Goal: Task Accomplishment & Management: Use online tool/utility

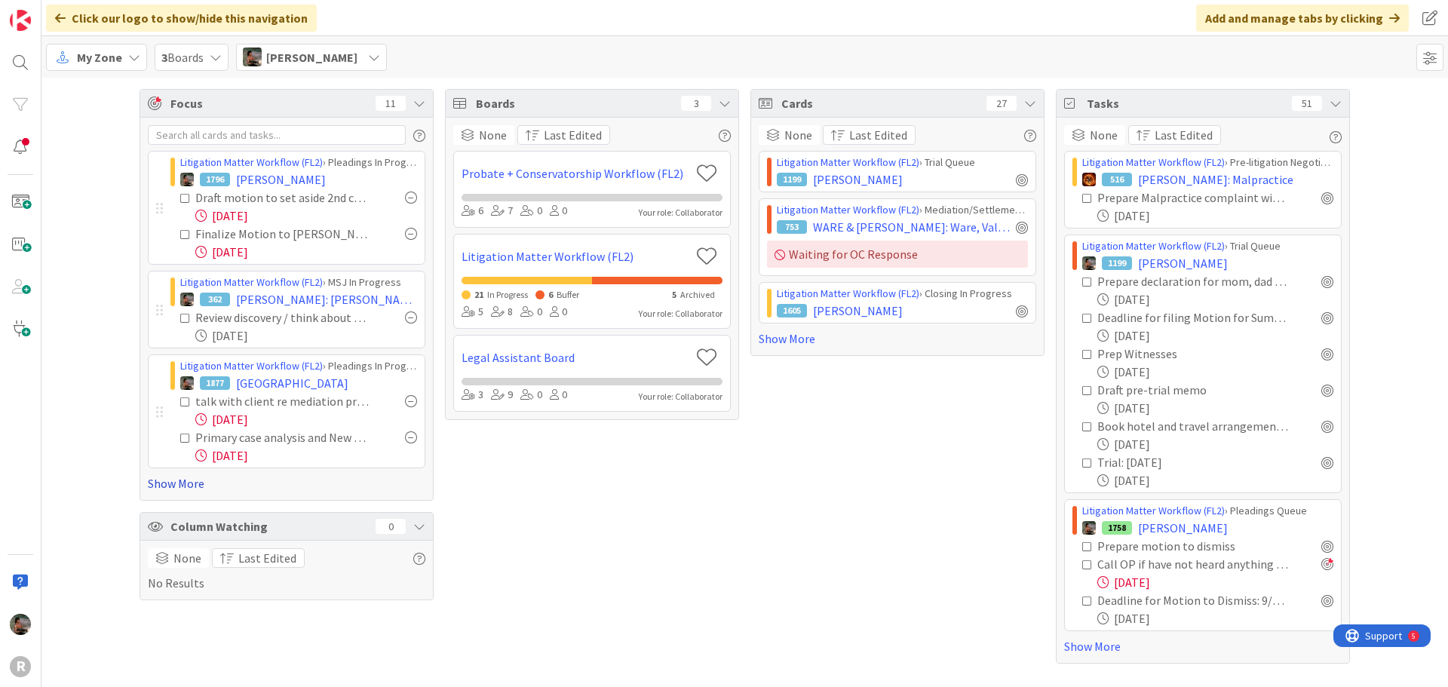
click at [171, 488] on link "Show More" at bounding box center [287, 483] width 278 height 18
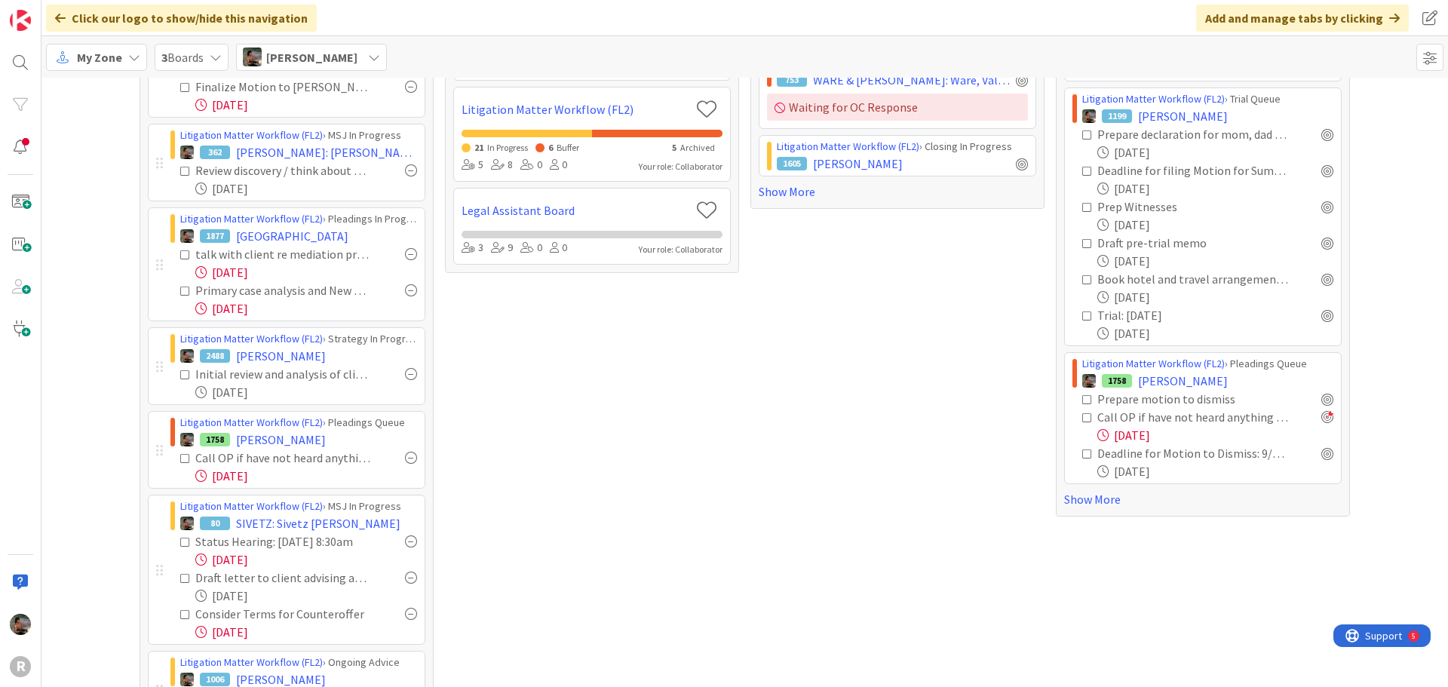
scroll to position [151, 0]
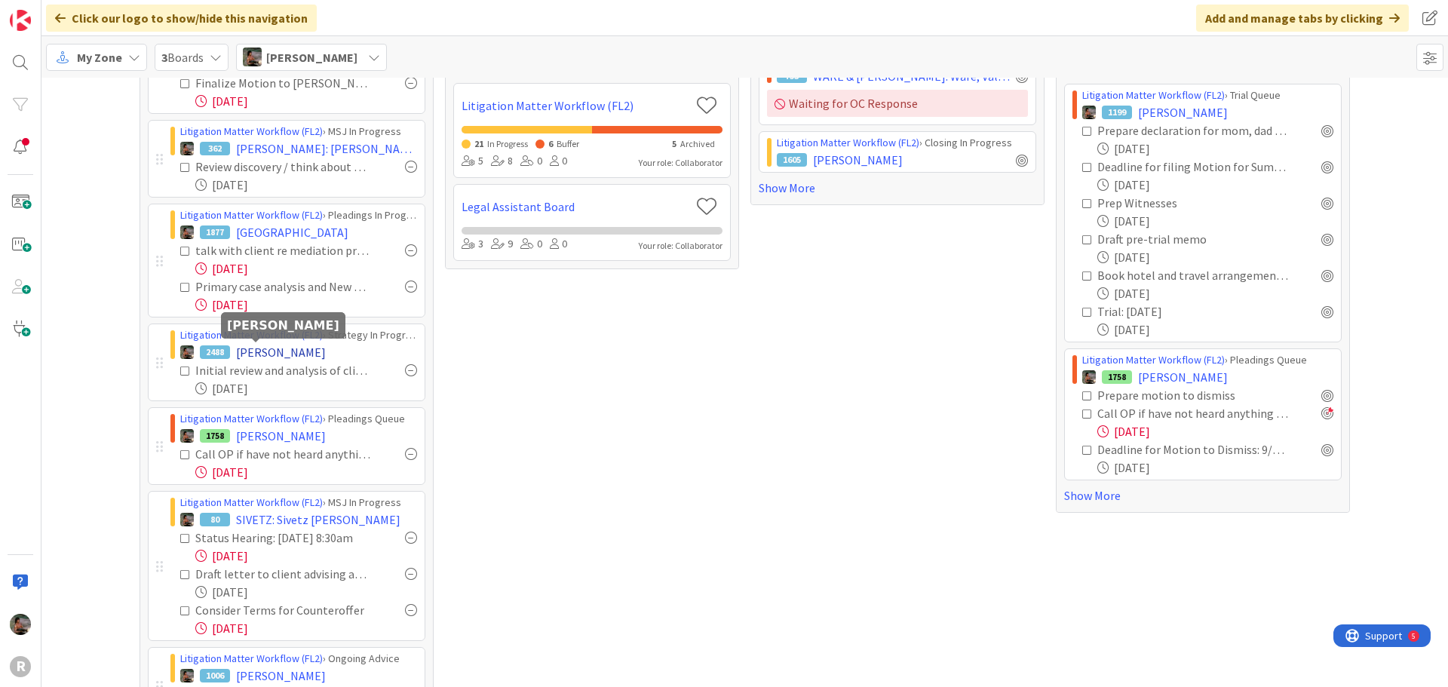
click at [263, 353] on span "[PERSON_NAME]" at bounding box center [281, 352] width 90 height 18
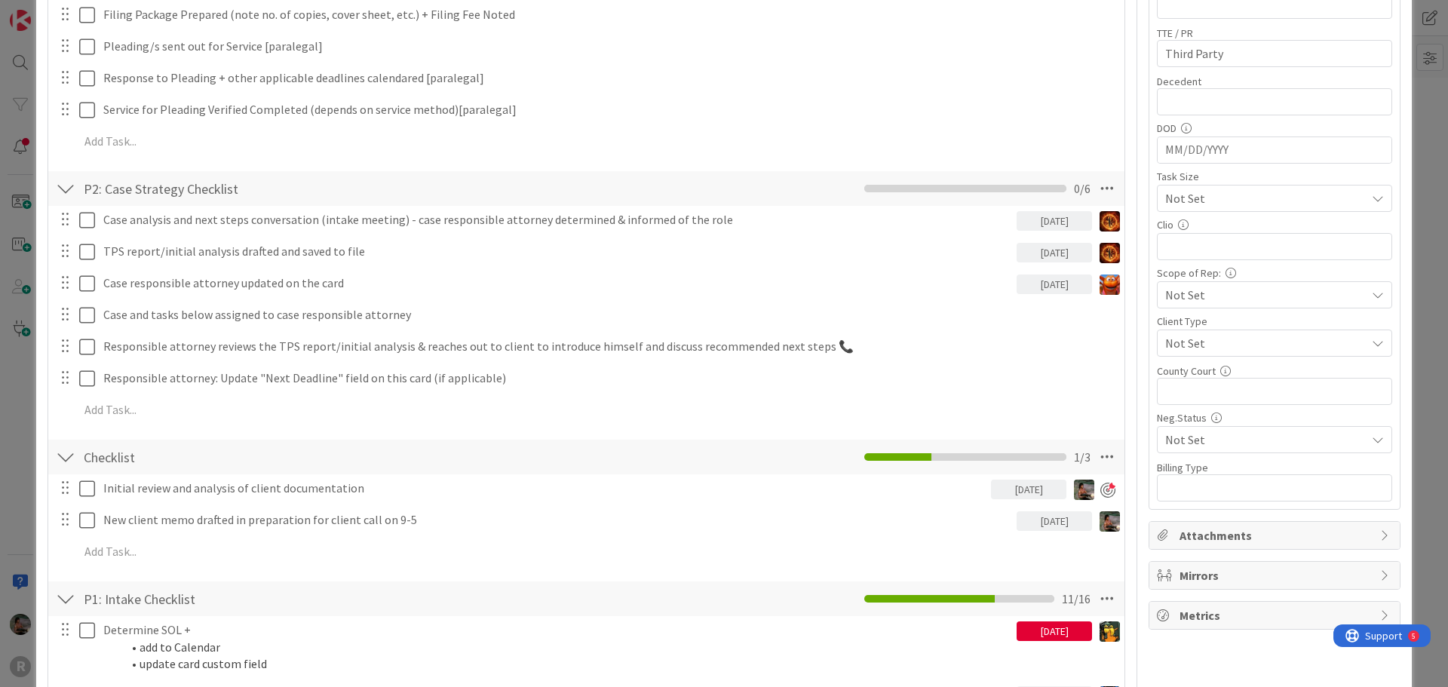
scroll to position [603, 0]
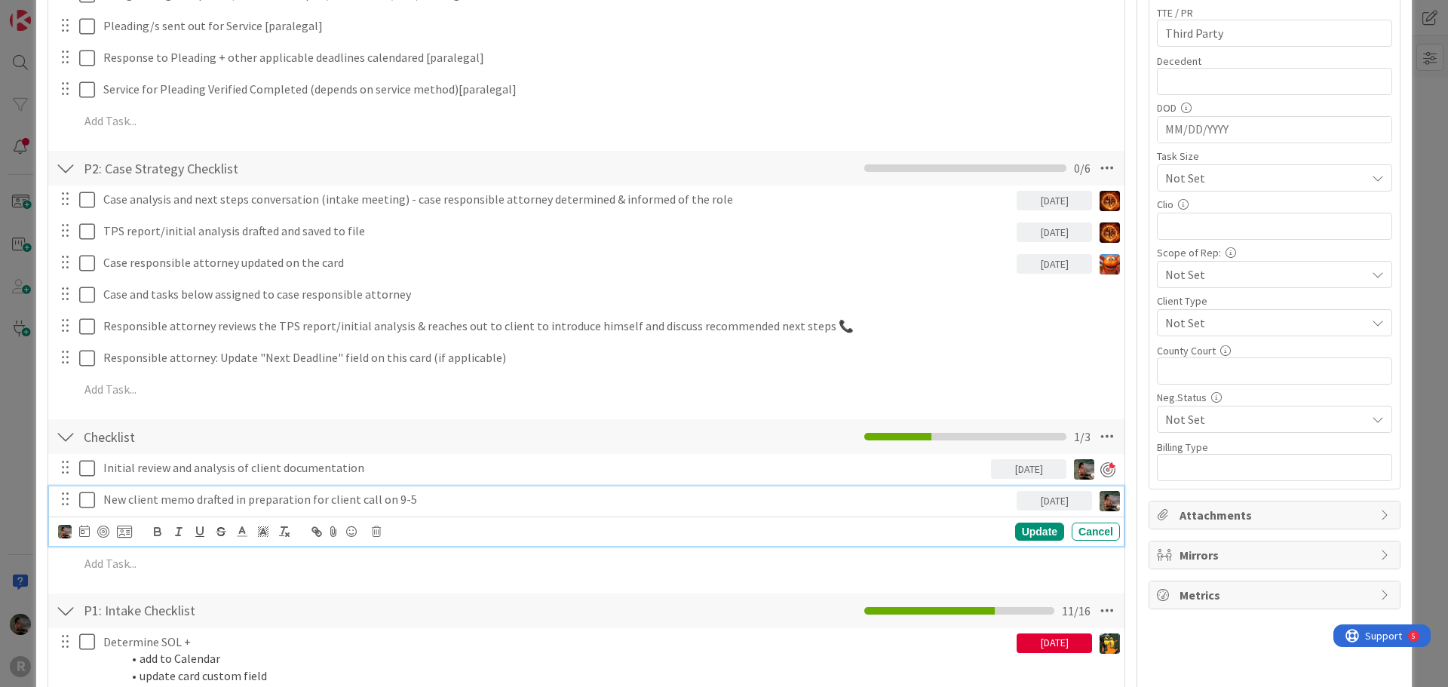
click at [618, 499] on p "New client memo drafted in preparation for client call on 9-5" at bounding box center [556, 499] width 907 height 17
click at [97, 527] on div at bounding box center [103, 532] width 12 height 12
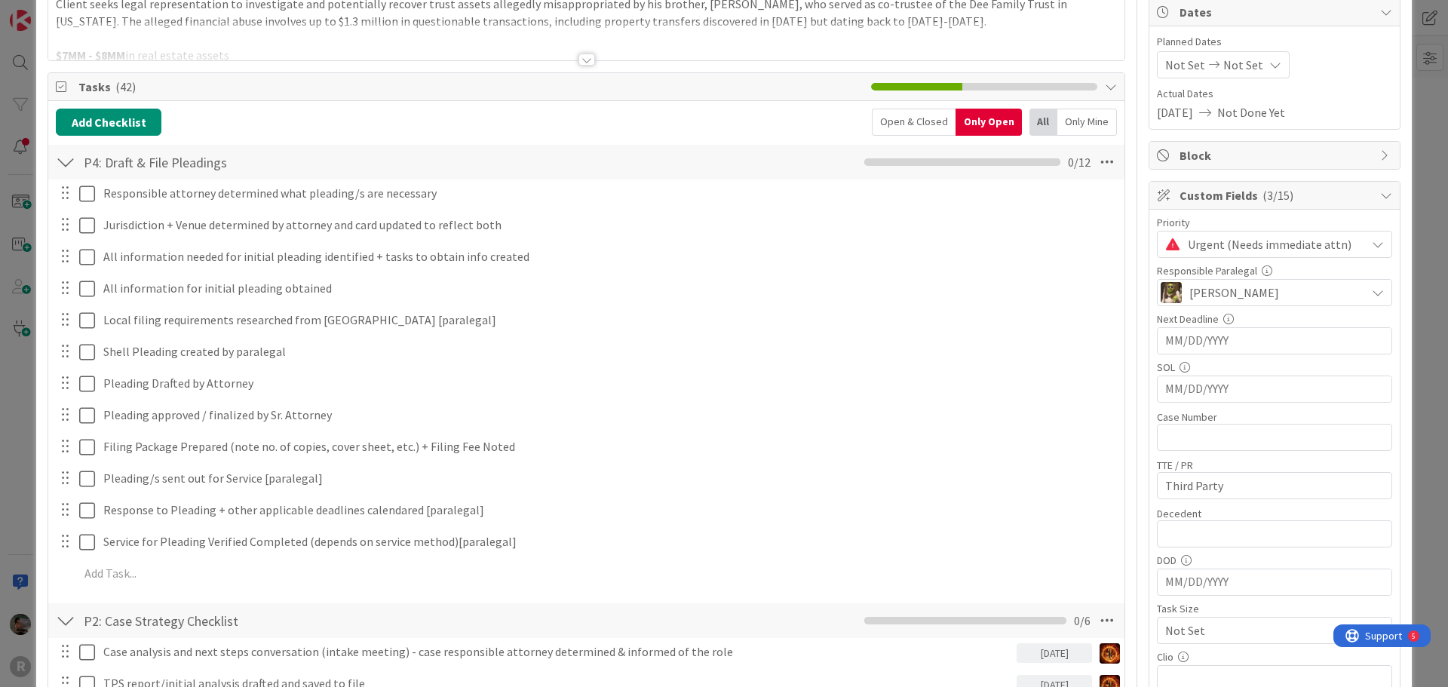
scroll to position [0, 0]
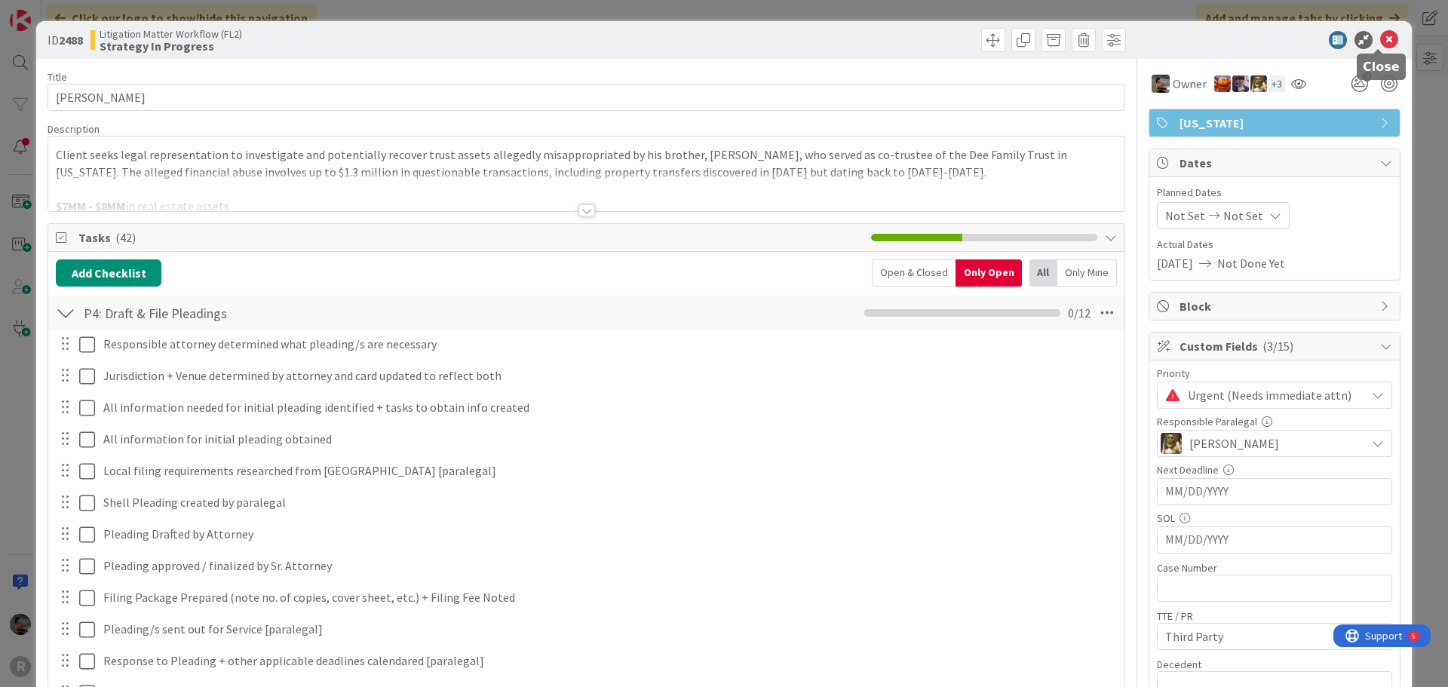
click at [1382, 39] on icon at bounding box center [1389, 40] width 18 height 18
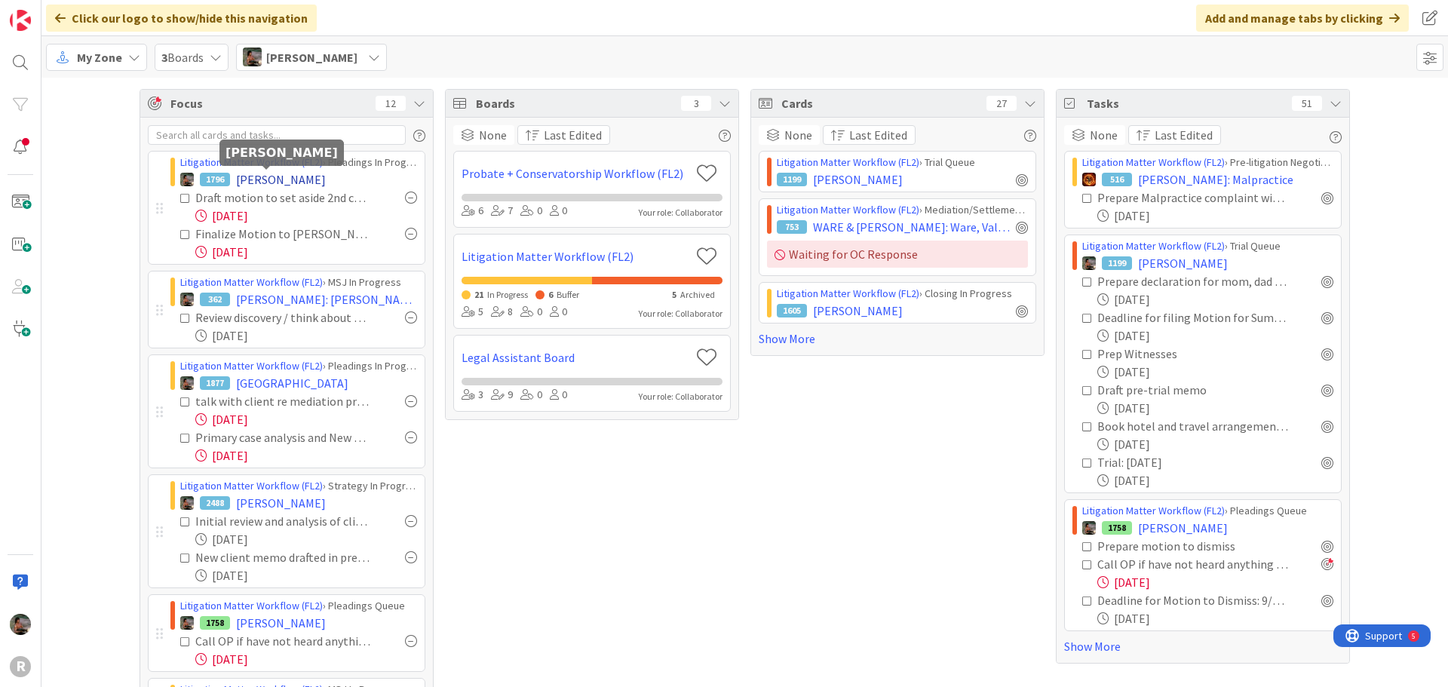
click at [268, 176] on span "[PERSON_NAME]" at bounding box center [281, 179] width 90 height 18
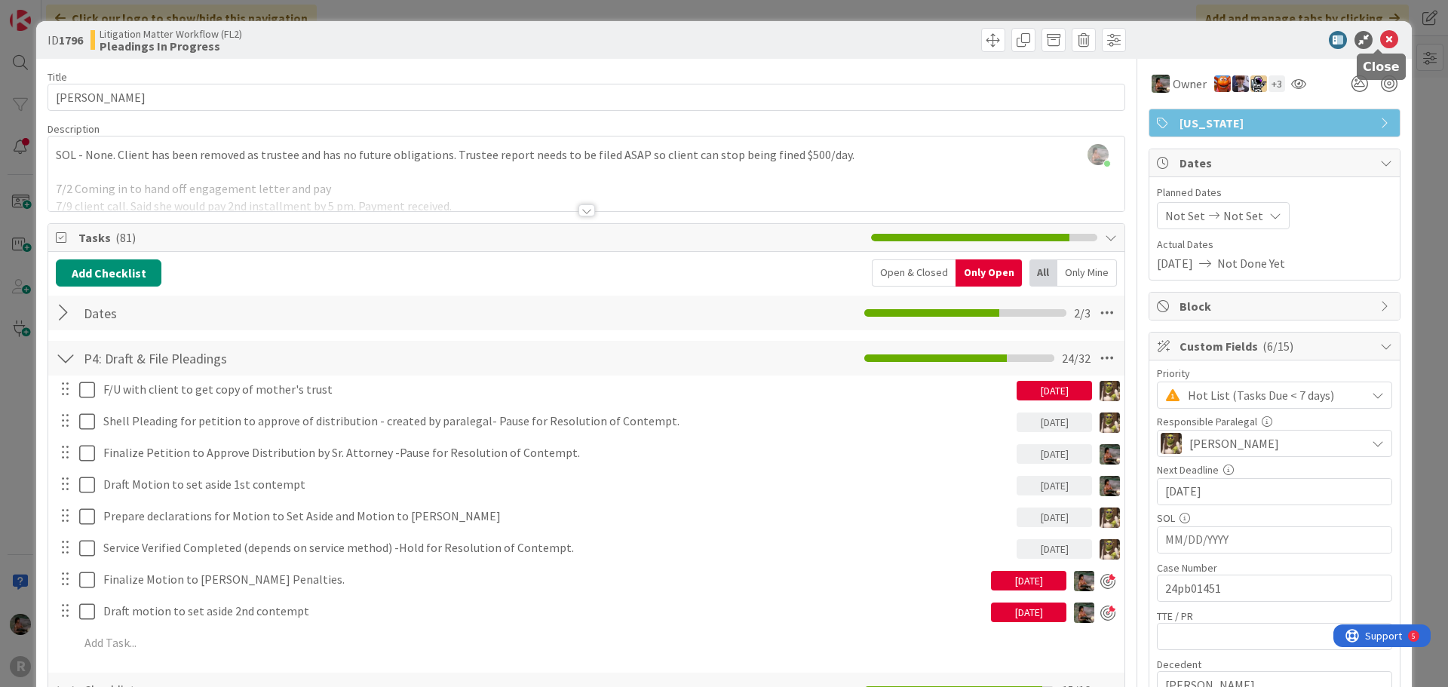
click at [1383, 38] on icon at bounding box center [1389, 40] width 18 height 18
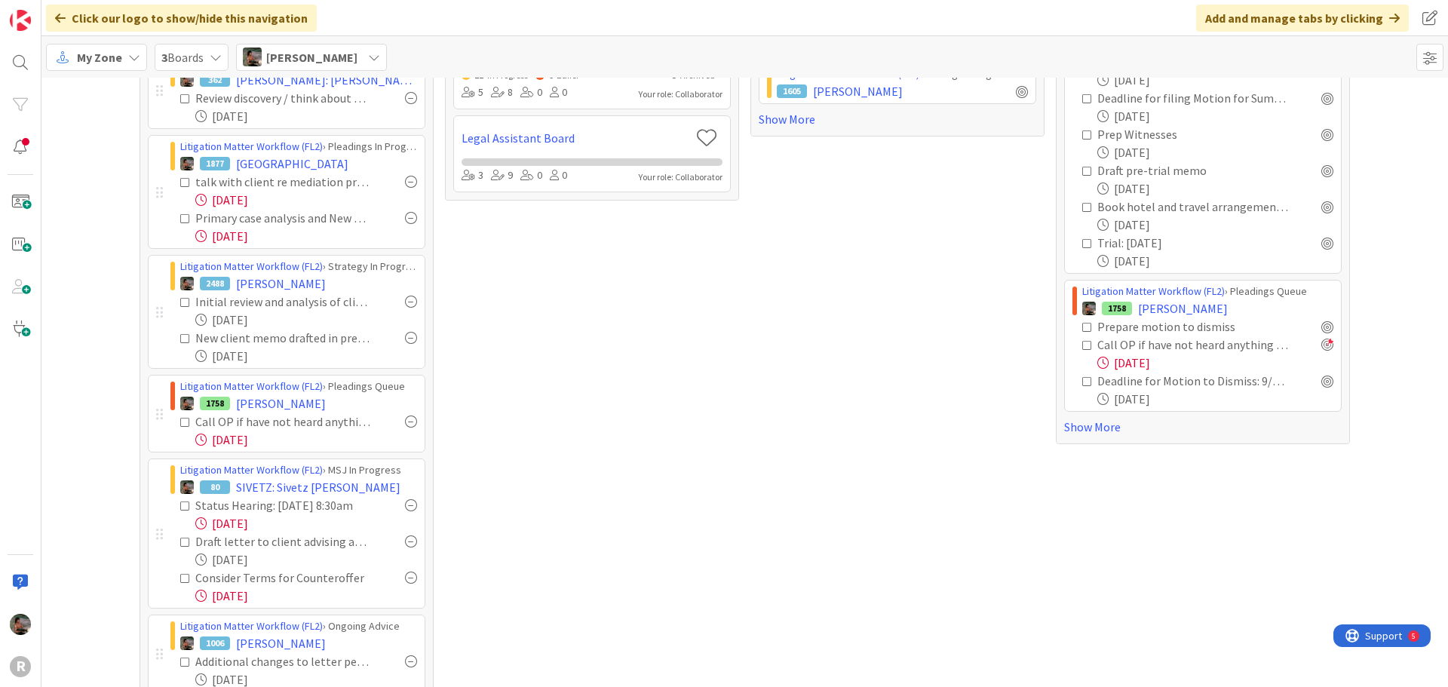
scroll to position [226, 0]
